Goal: Navigation & Orientation: Find specific page/section

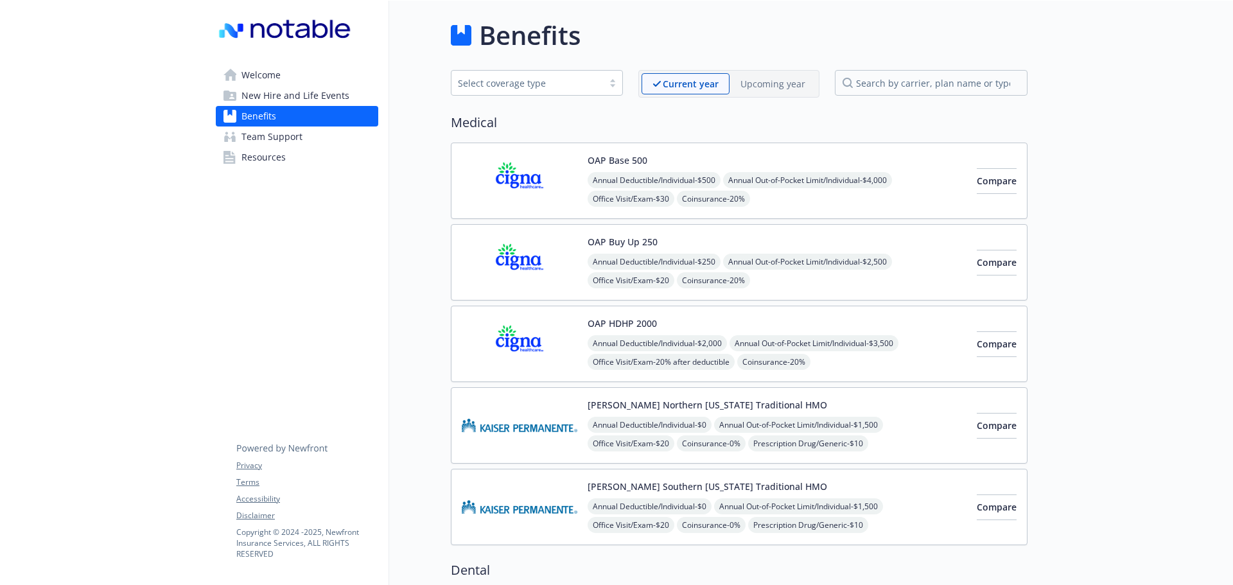
click at [257, 71] on span "Welcome" at bounding box center [260, 75] width 39 height 21
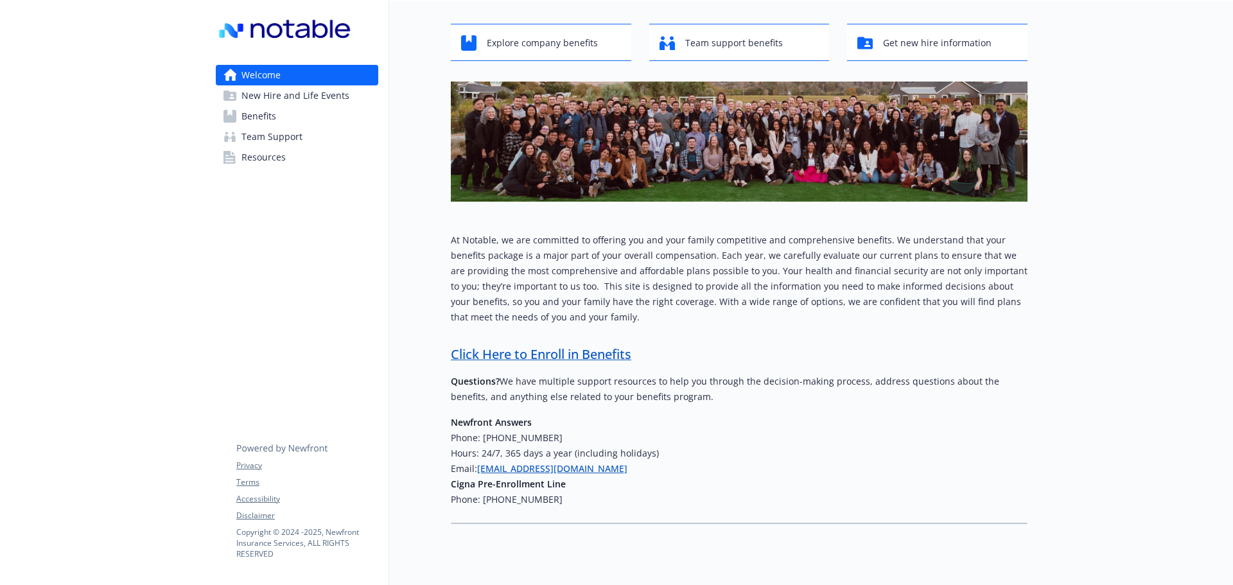
scroll to position [98, 0]
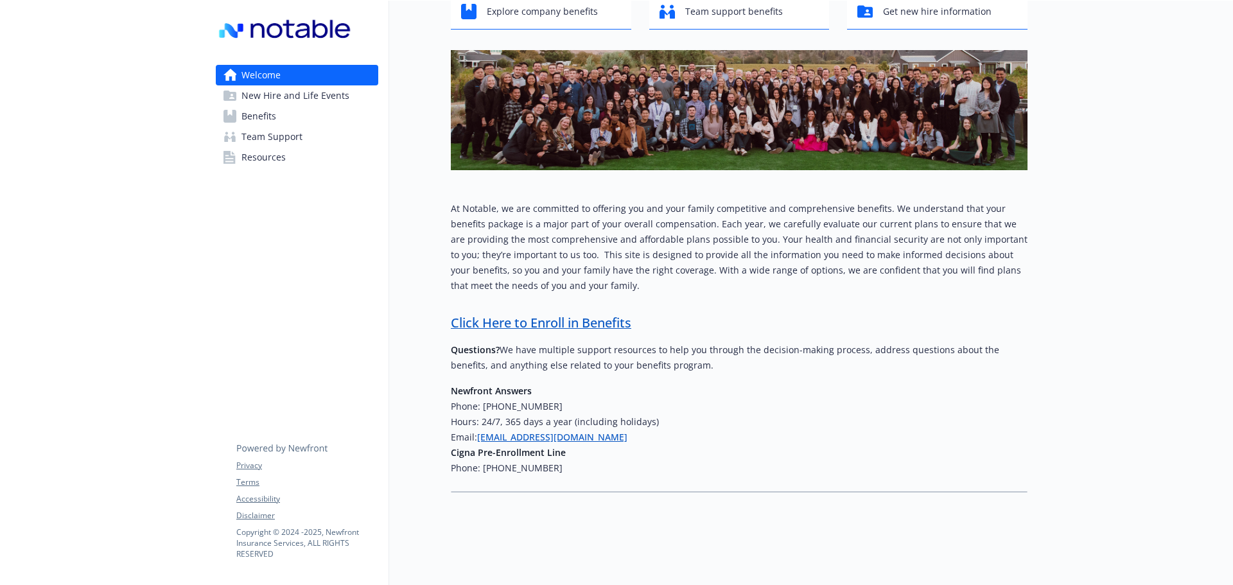
click at [292, 96] on span "New Hire and Life Events" at bounding box center [295, 95] width 108 height 21
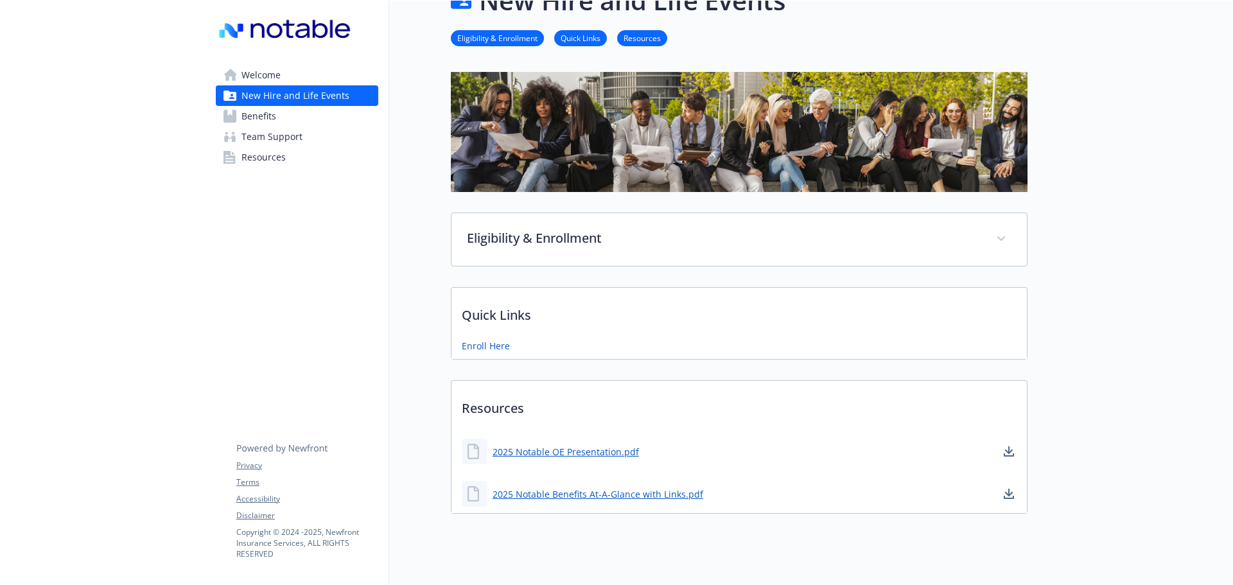
scroll to position [65, 0]
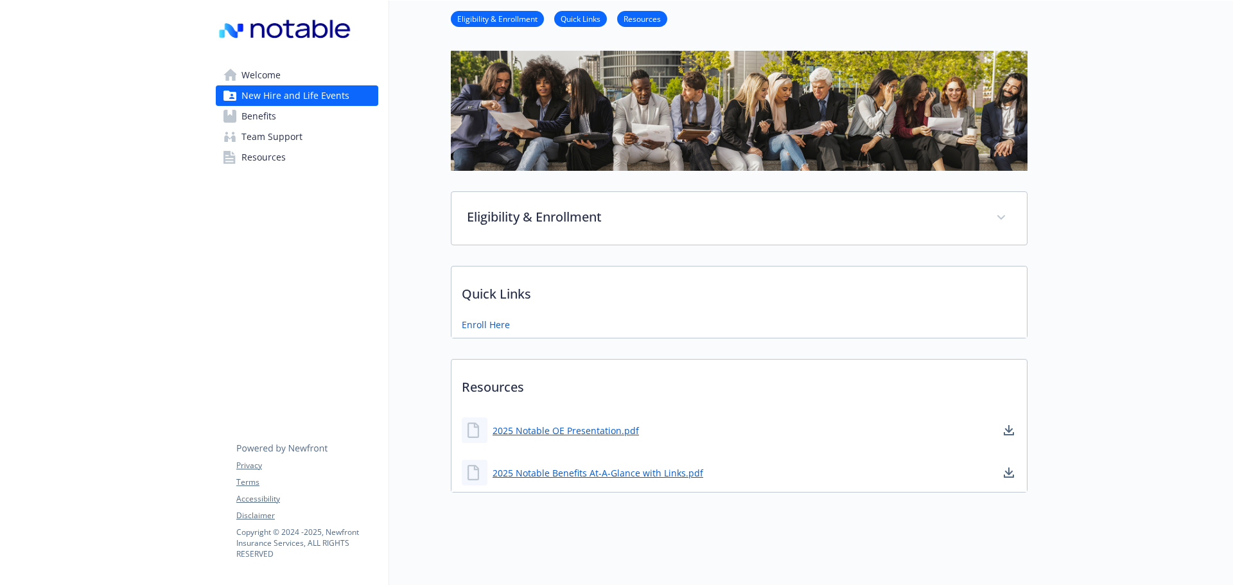
click at [263, 116] on span "Benefits" at bounding box center [258, 116] width 35 height 21
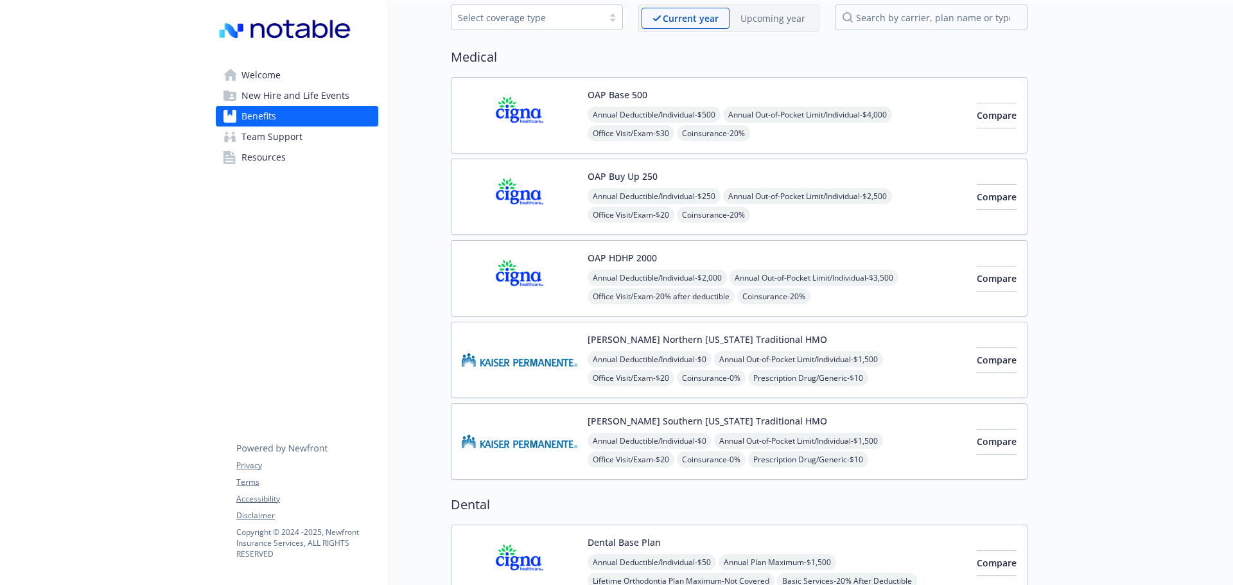
click at [268, 133] on span "Team Support" at bounding box center [271, 136] width 61 height 21
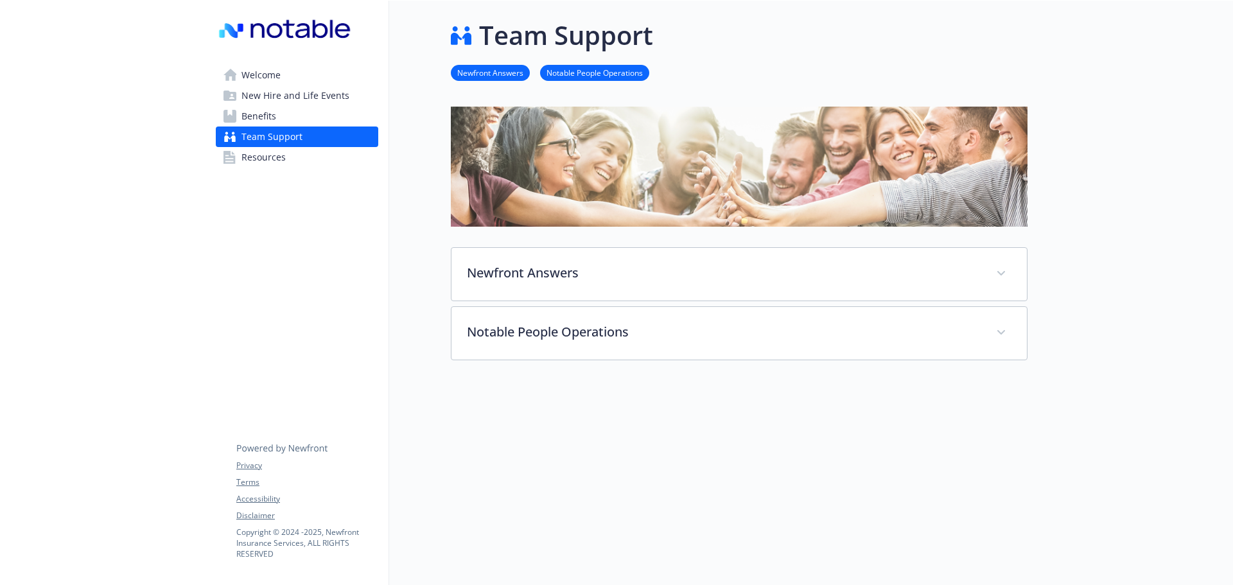
click at [286, 159] on link "Resources" at bounding box center [297, 157] width 162 height 21
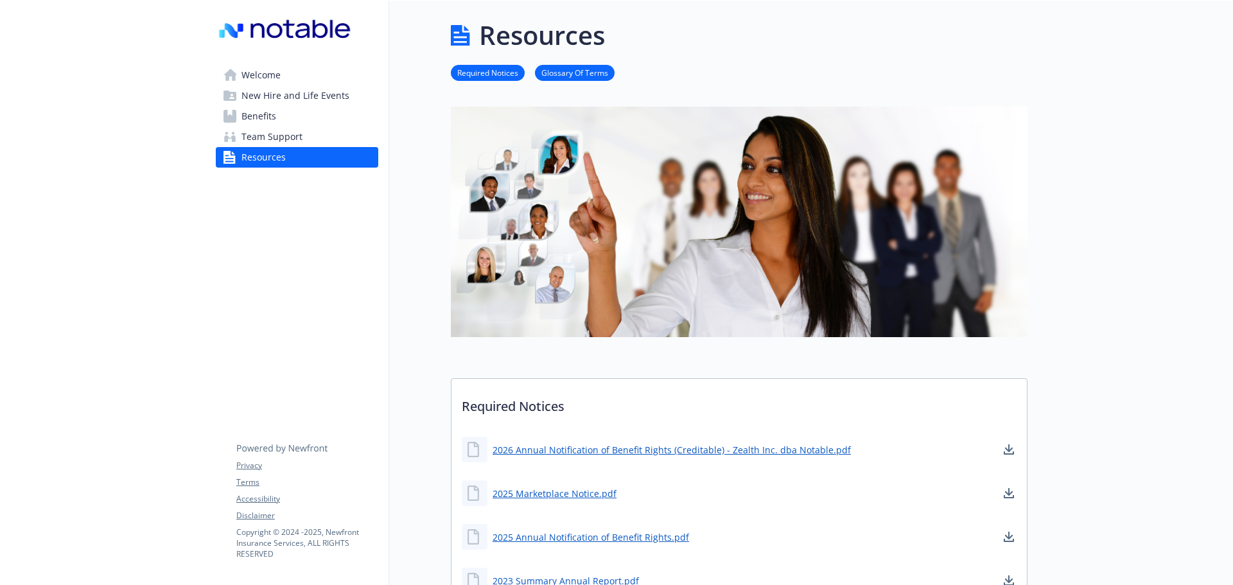
click at [256, 67] on span "Welcome" at bounding box center [260, 75] width 39 height 21
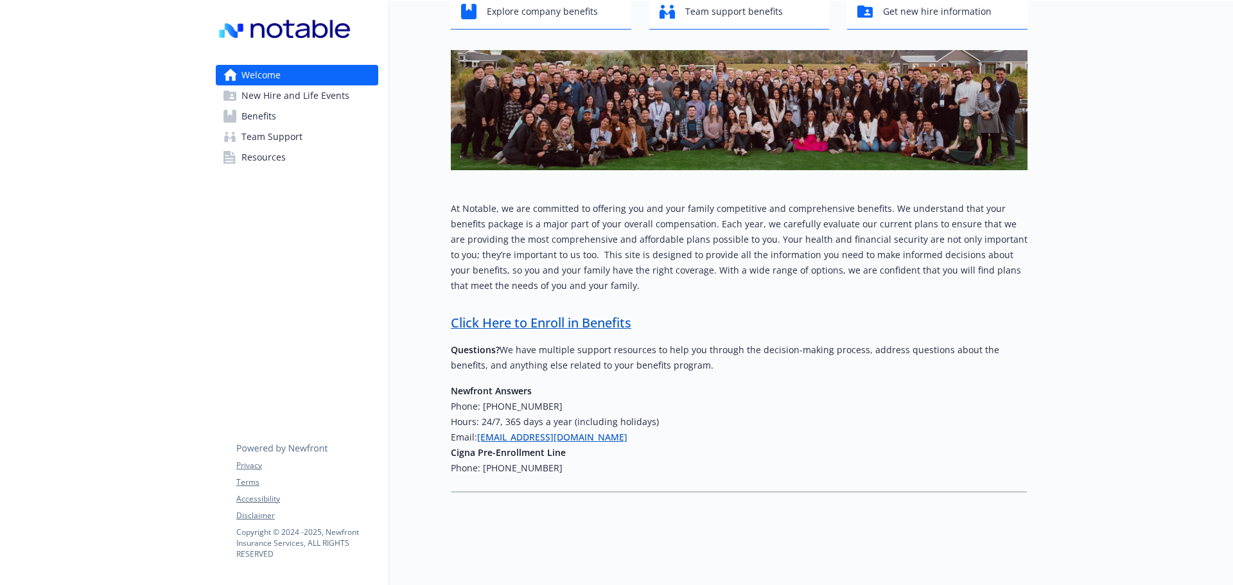
scroll to position [98, 0]
